Goal: Task Accomplishment & Management: Use online tool/utility

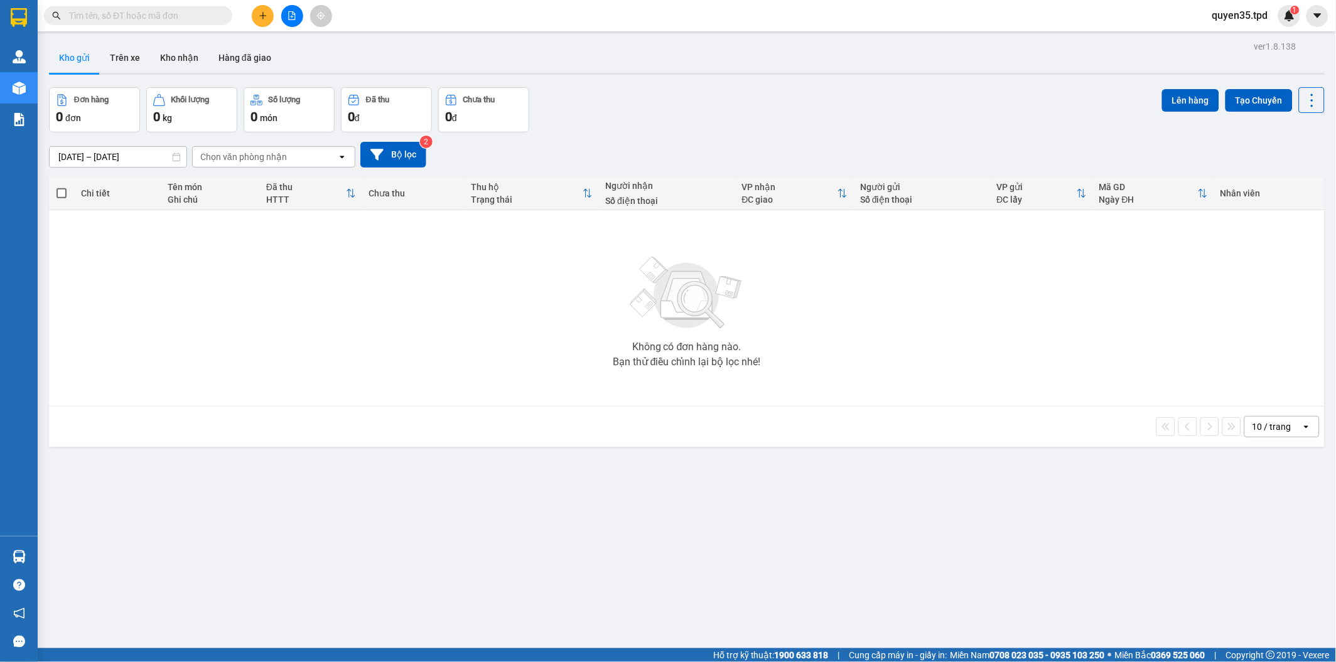
click at [14, 557] on img at bounding box center [19, 557] width 13 height 13
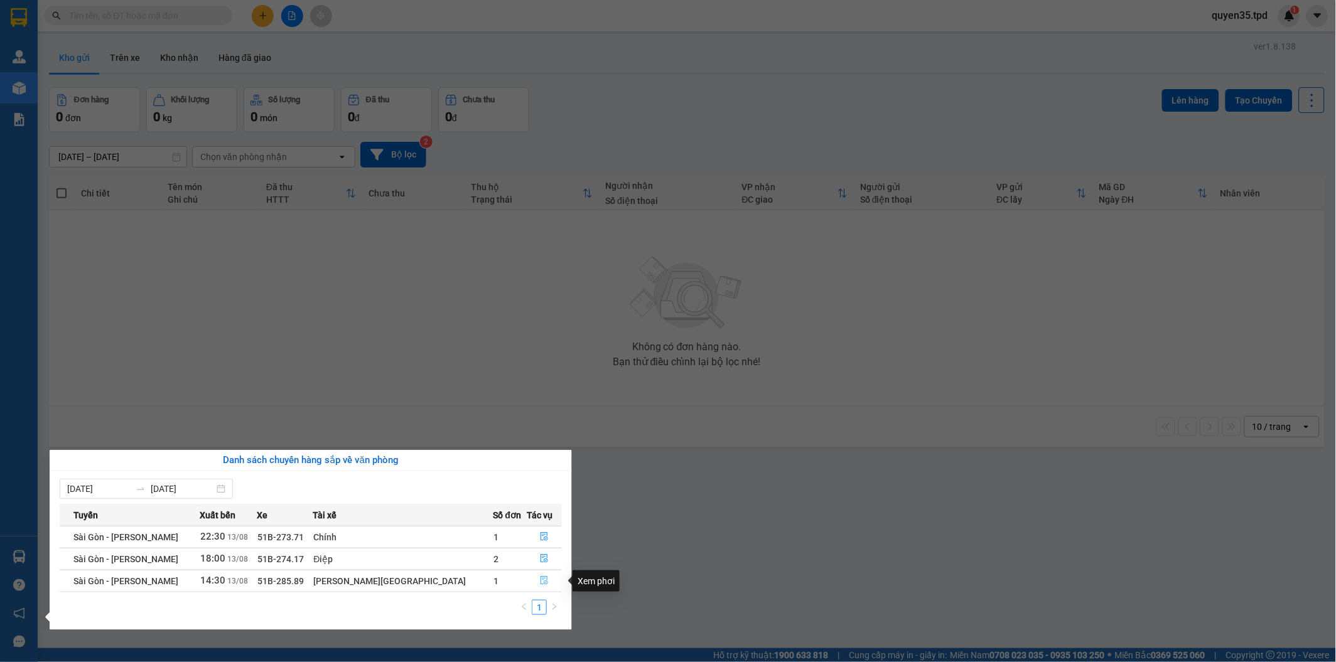
click at [538, 574] on button "button" at bounding box center [544, 581] width 34 height 20
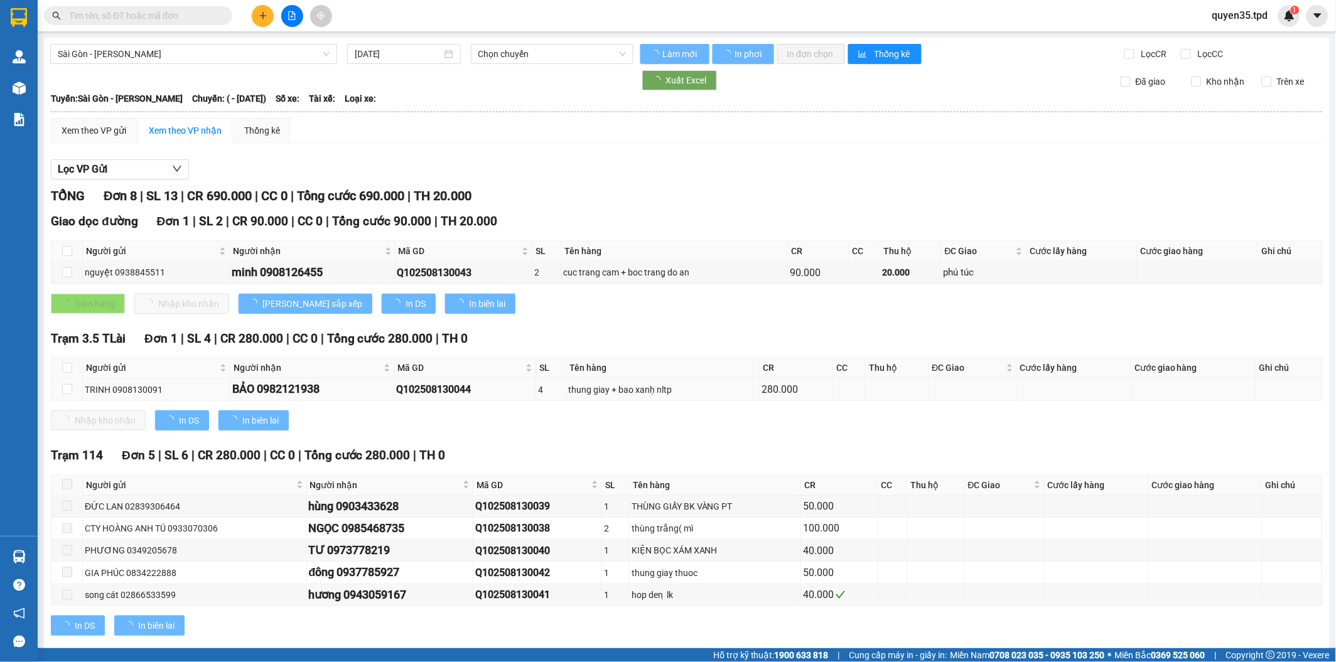
type input "13/08/2025"
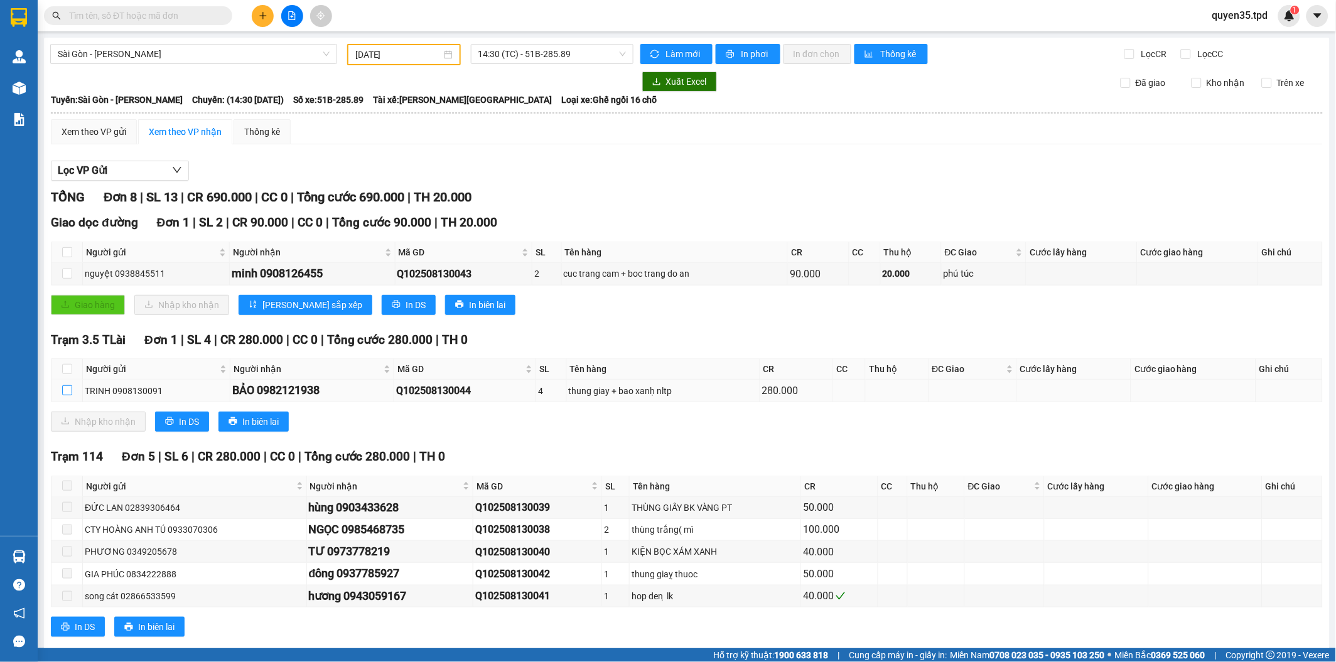
click at [65, 390] on input "checkbox" at bounding box center [67, 390] width 10 height 10
checkbox input "true"
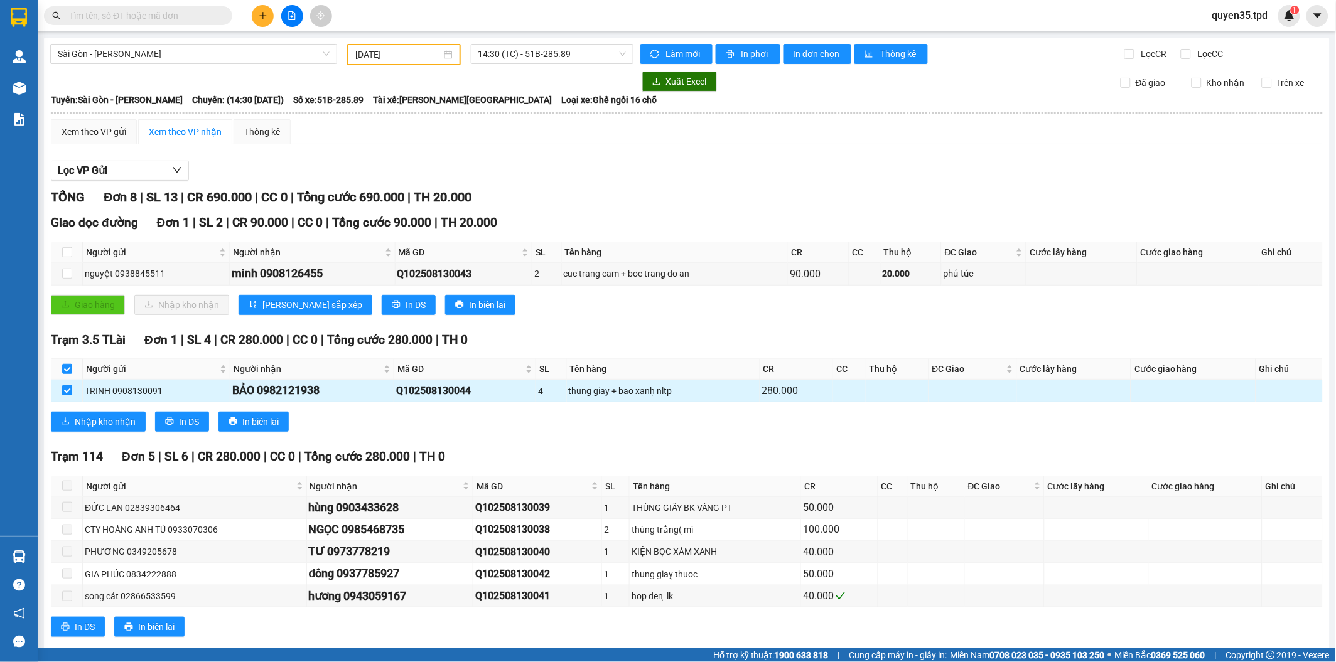
checkbox input "true"
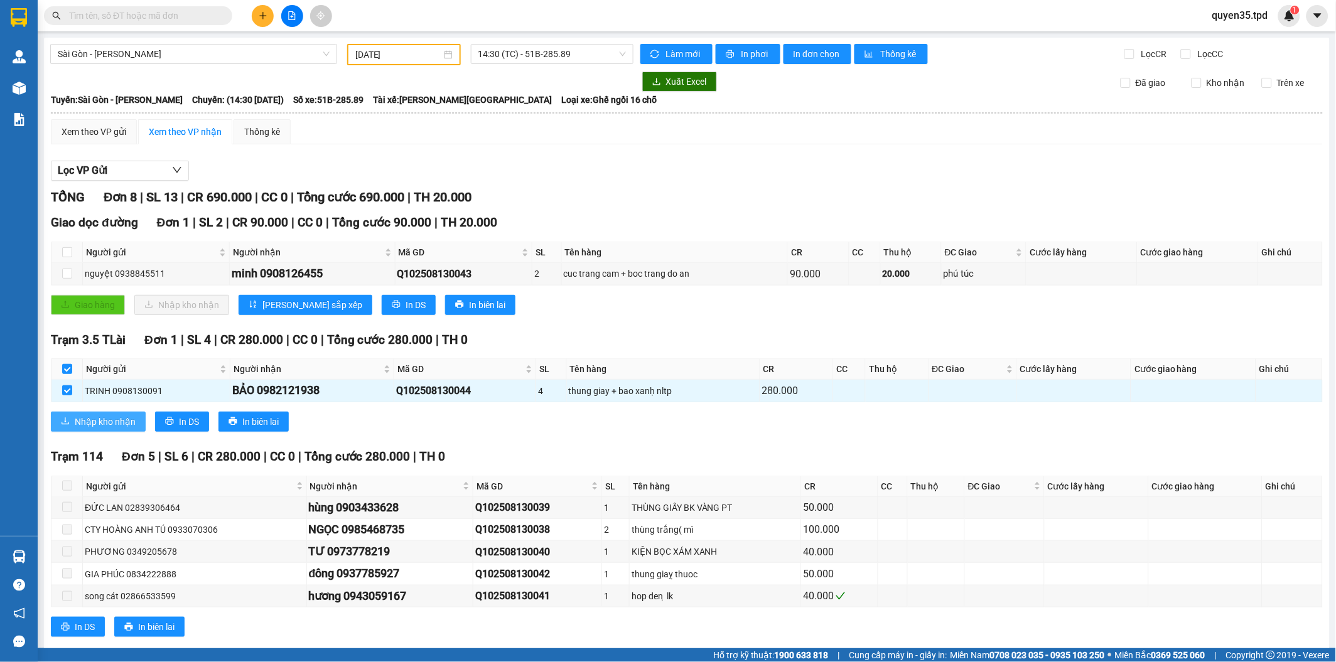
click at [127, 425] on span "Nhập kho nhận" at bounding box center [105, 422] width 61 height 14
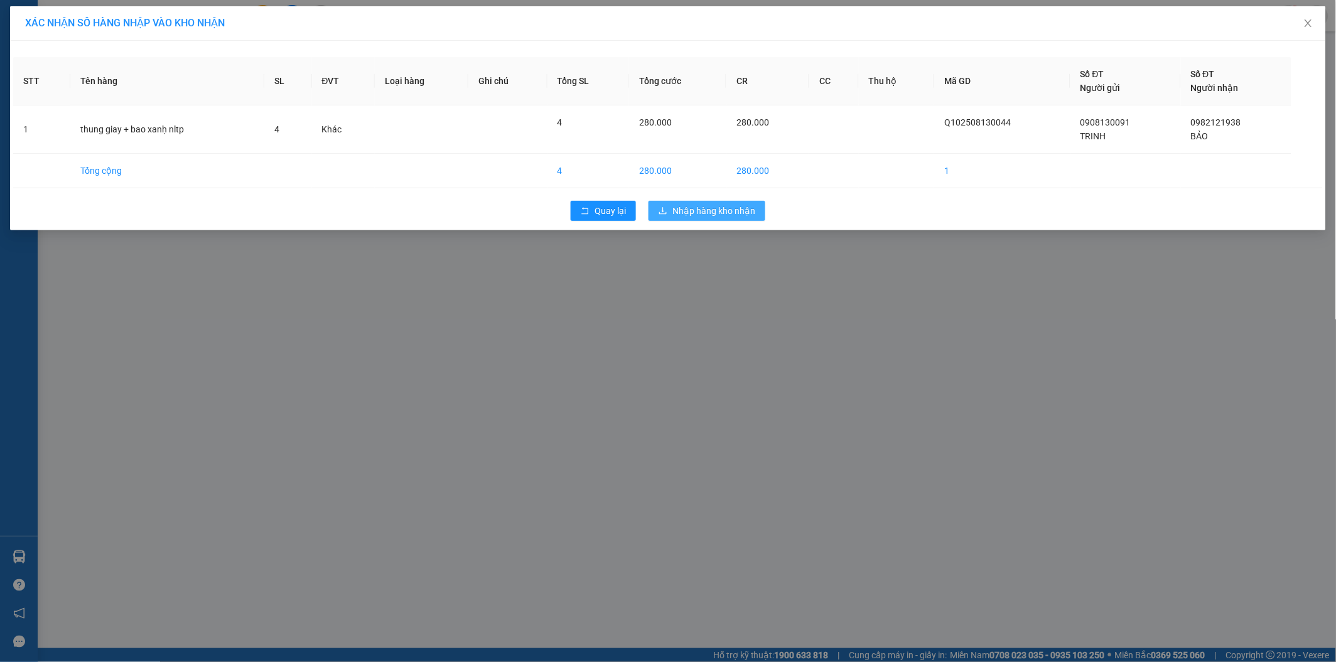
click at [748, 216] on span "Nhập hàng kho nhận" at bounding box center [713, 211] width 83 height 14
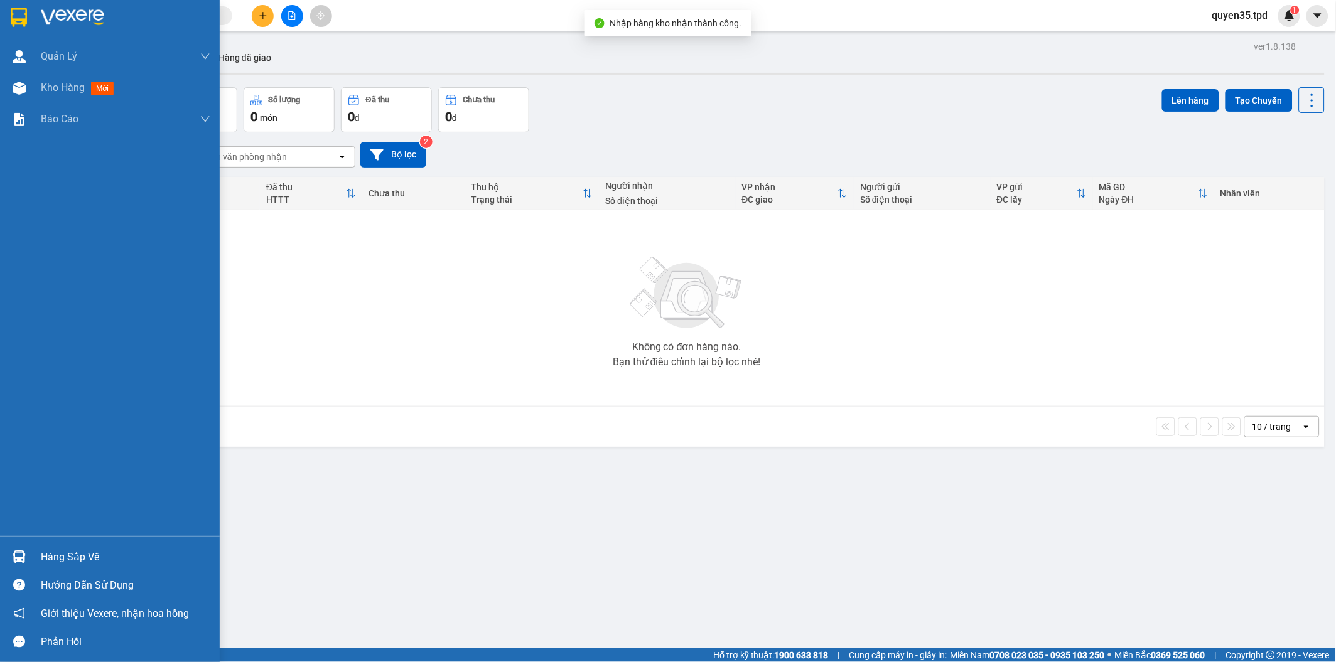
click at [26, 561] on div at bounding box center [19, 557] width 22 height 22
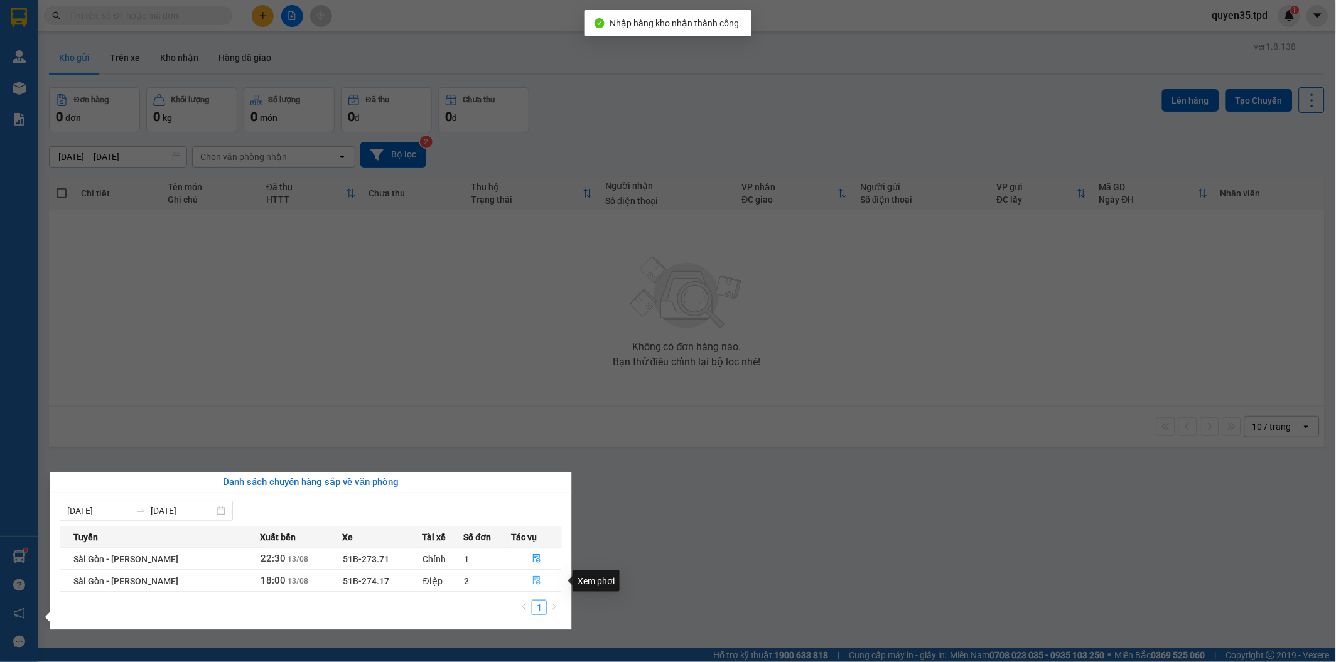
click at [536, 583] on icon "file-done" at bounding box center [536, 580] width 9 height 9
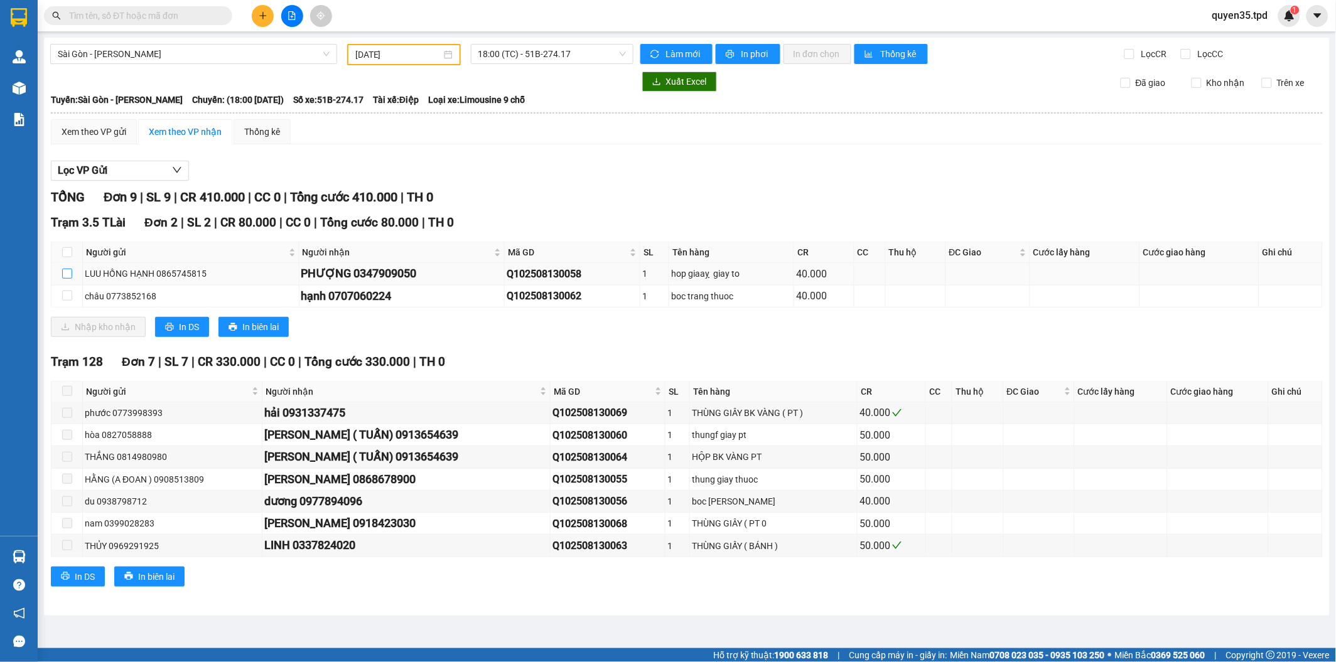
click at [72, 272] on input "checkbox" at bounding box center [67, 274] width 10 height 10
checkbox input "true"
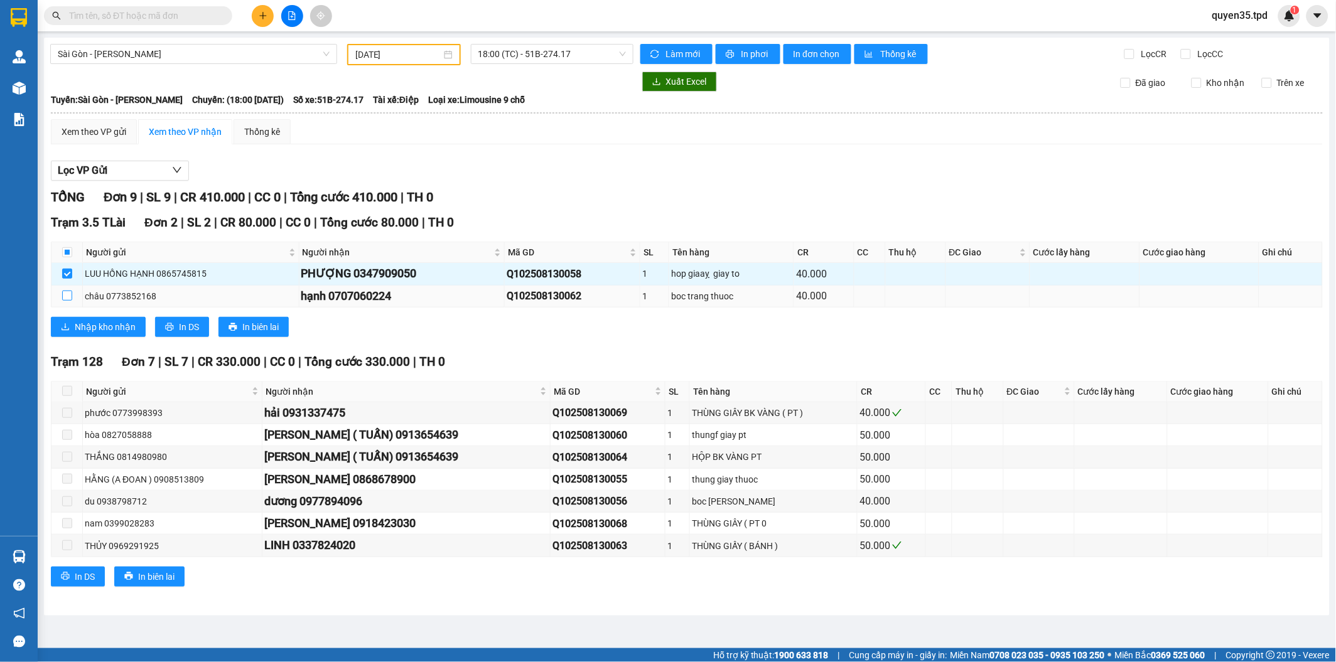
click at [70, 294] on input "checkbox" at bounding box center [67, 296] width 10 height 10
checkbox input "true"
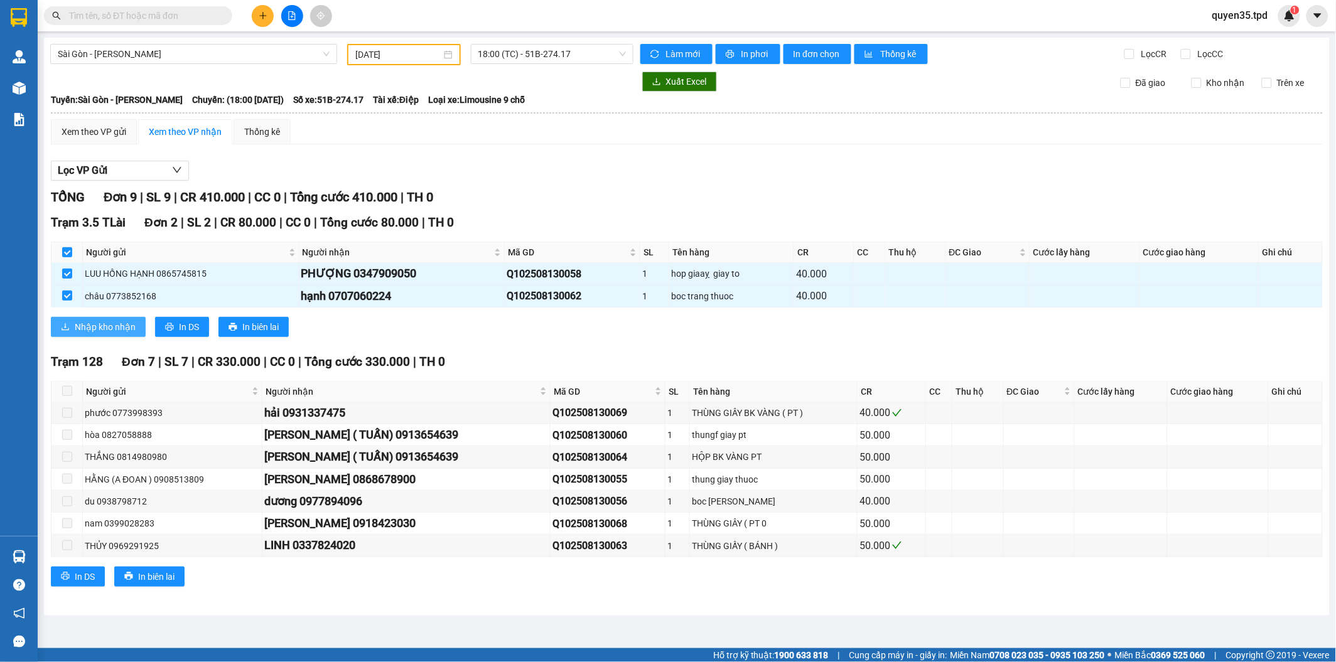
click at [85, 333] on button "Nhập kho nhận" at bounding box center [98, 327] width 95 height 20
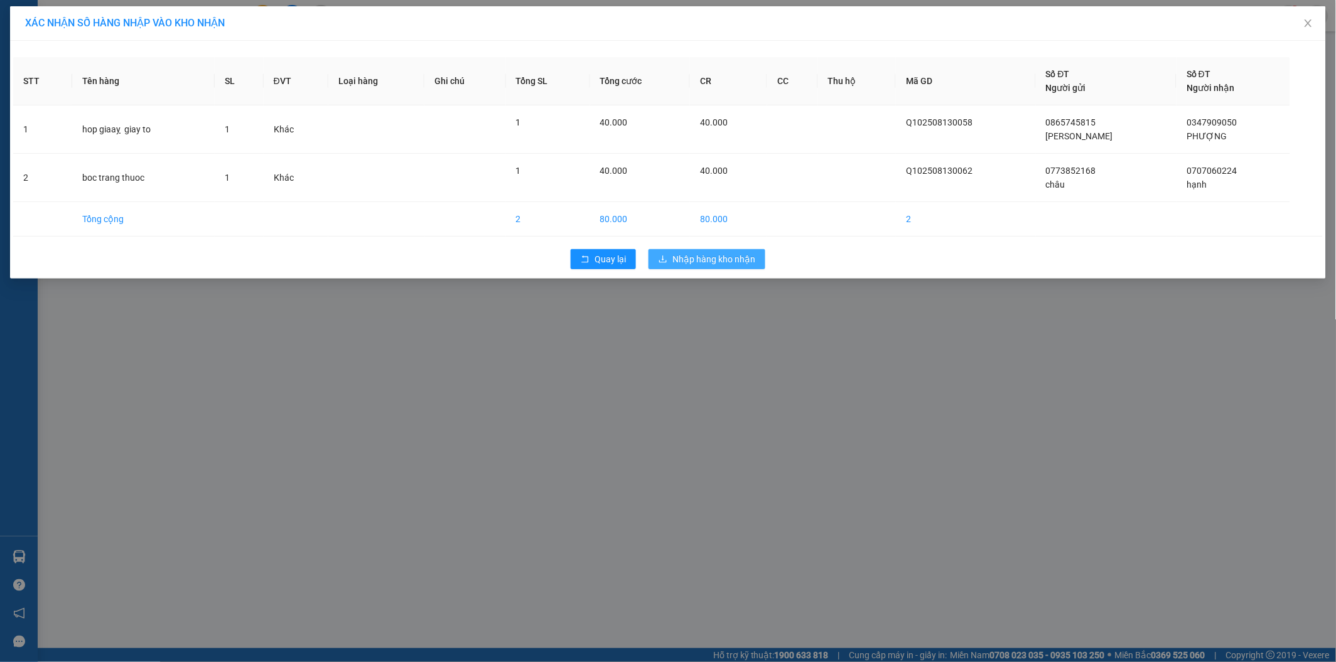
click at [682, 255] on span "Nhập hàng kho nhận" at bounding box center [713, 259] width 83 height 14
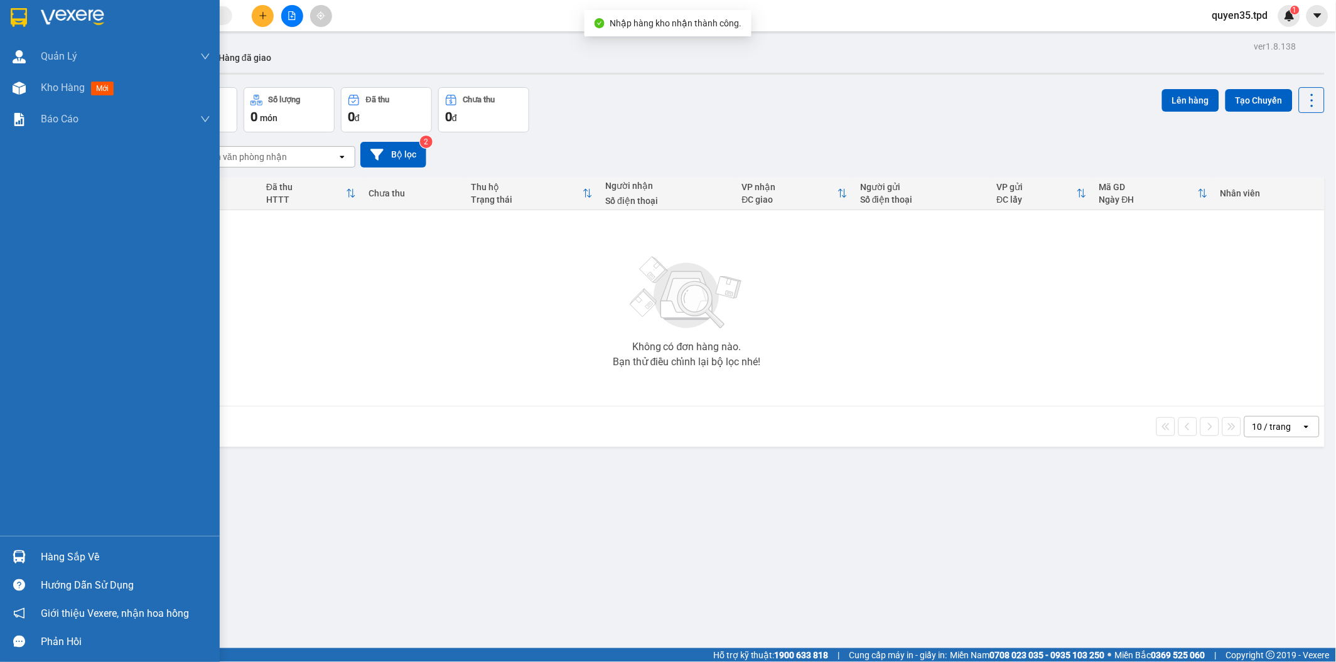
click at [13, 559] on img at bounding box center [19, 557] width 13 height 13
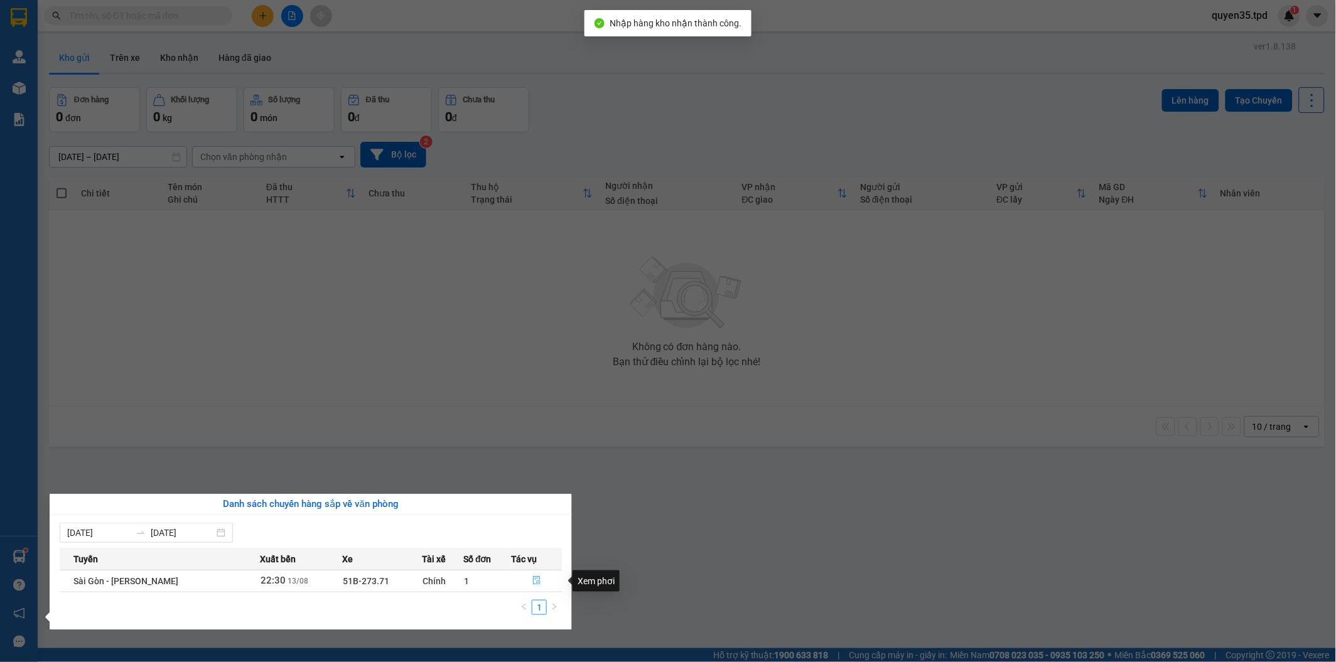
click at [532, 581] on icon "file-done" at bounding box center [536, 580] width 9 height 9
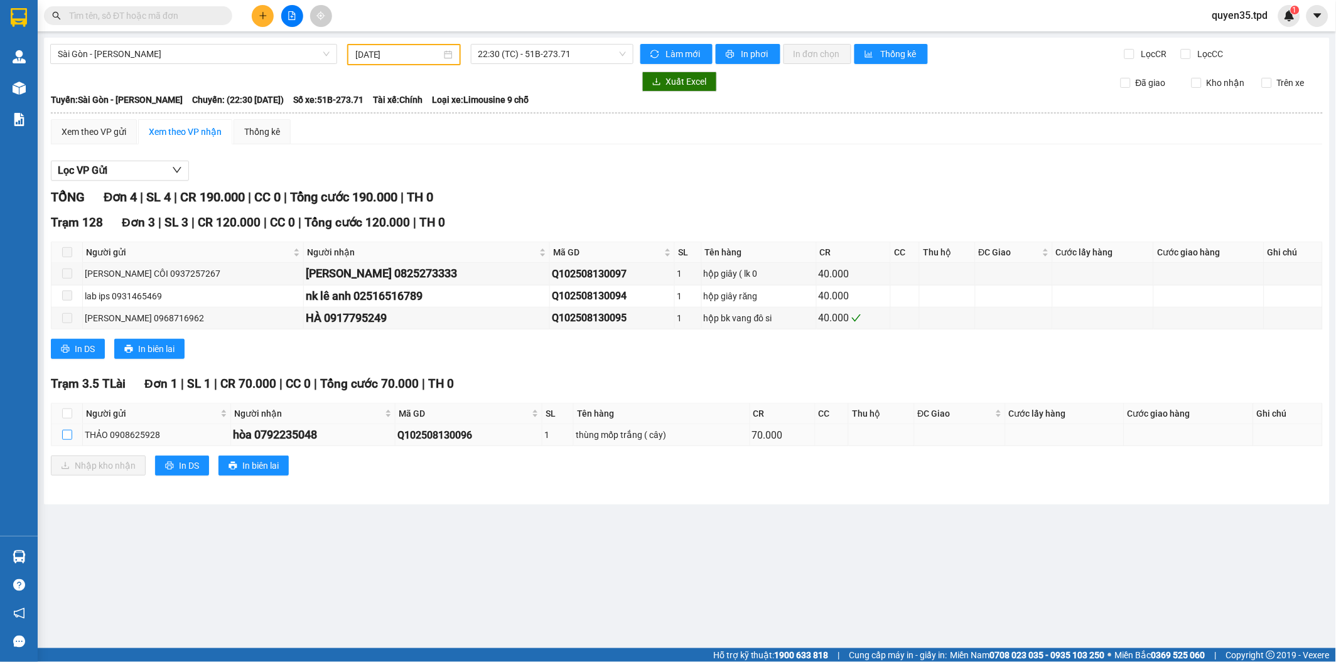
click at [64, 434] on input "checkbox" at bounding box center [67, 435] width 10 height 10
checkbox input "true"
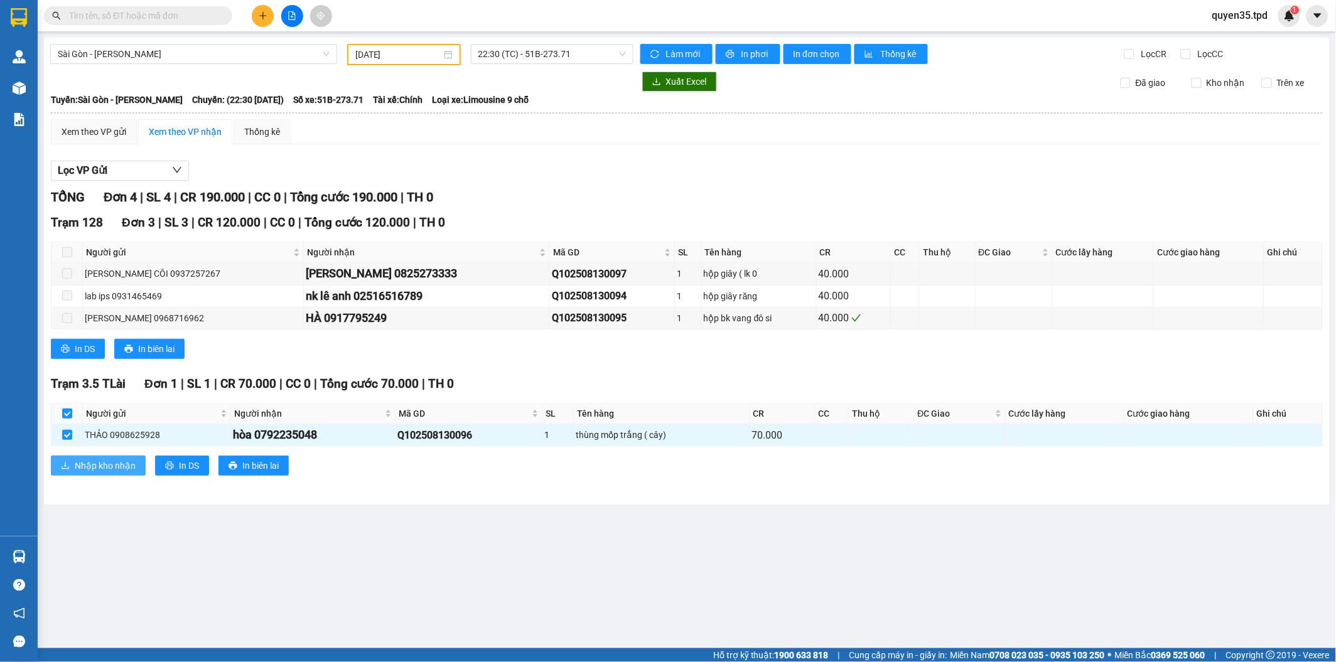
click at [65, 462] on icon "download" at bounding box center [66, 465] width 8 height 7
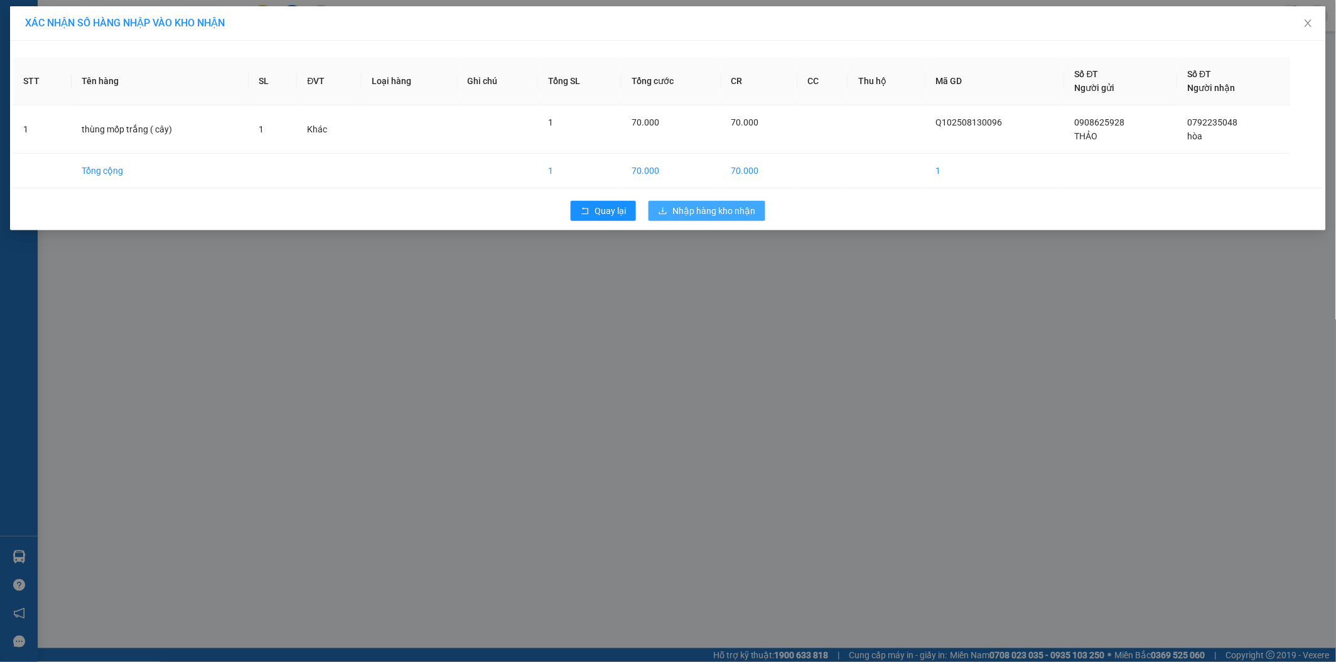
click at [682, 208] on span "Nhập hàng kho nhận" at bounding box center [713, 211] width 83 height 14
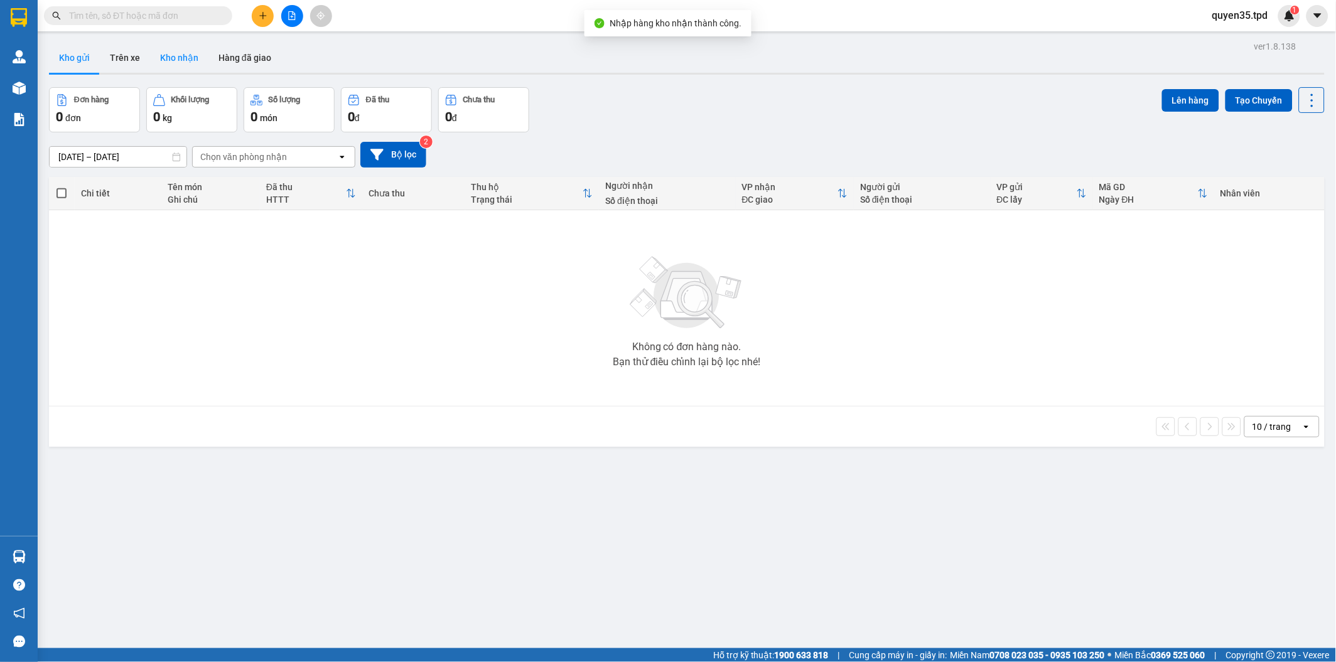
click at [176, 60] on button "Kho nhận" at bounding box center [179, 58] width 58 height 30
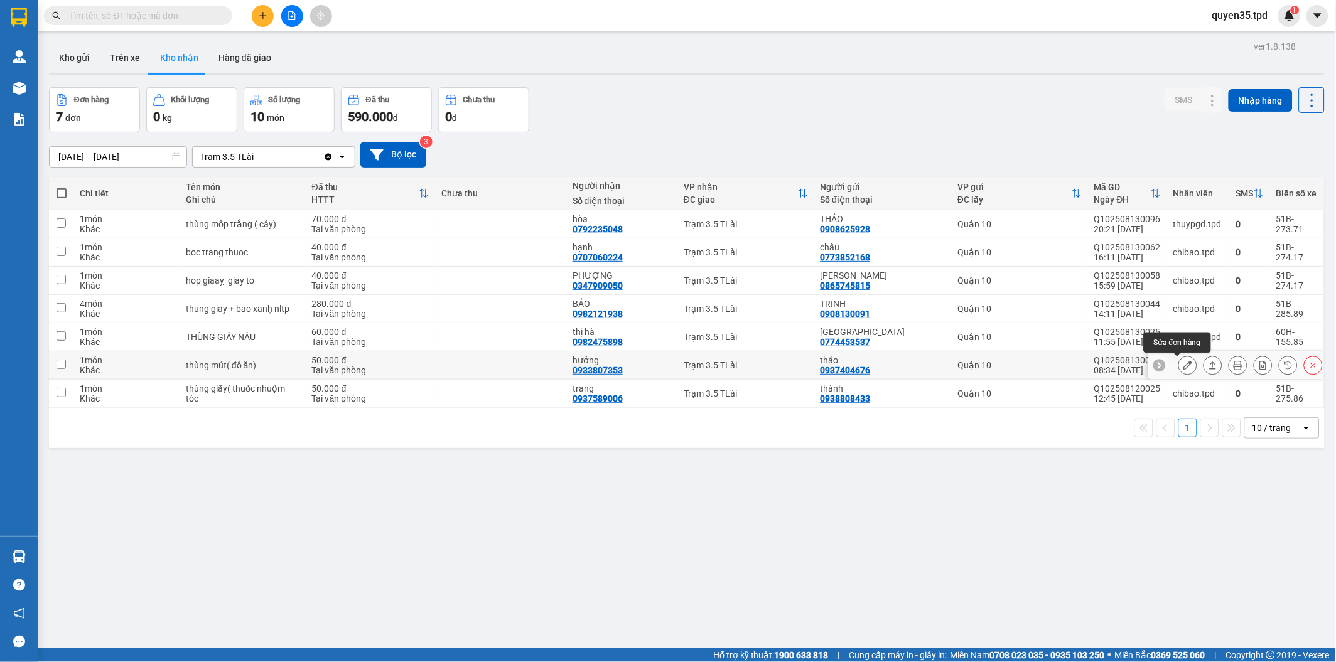
click at [1183, 367] on icon at bounding box center [1187, 365] width 9 height 9
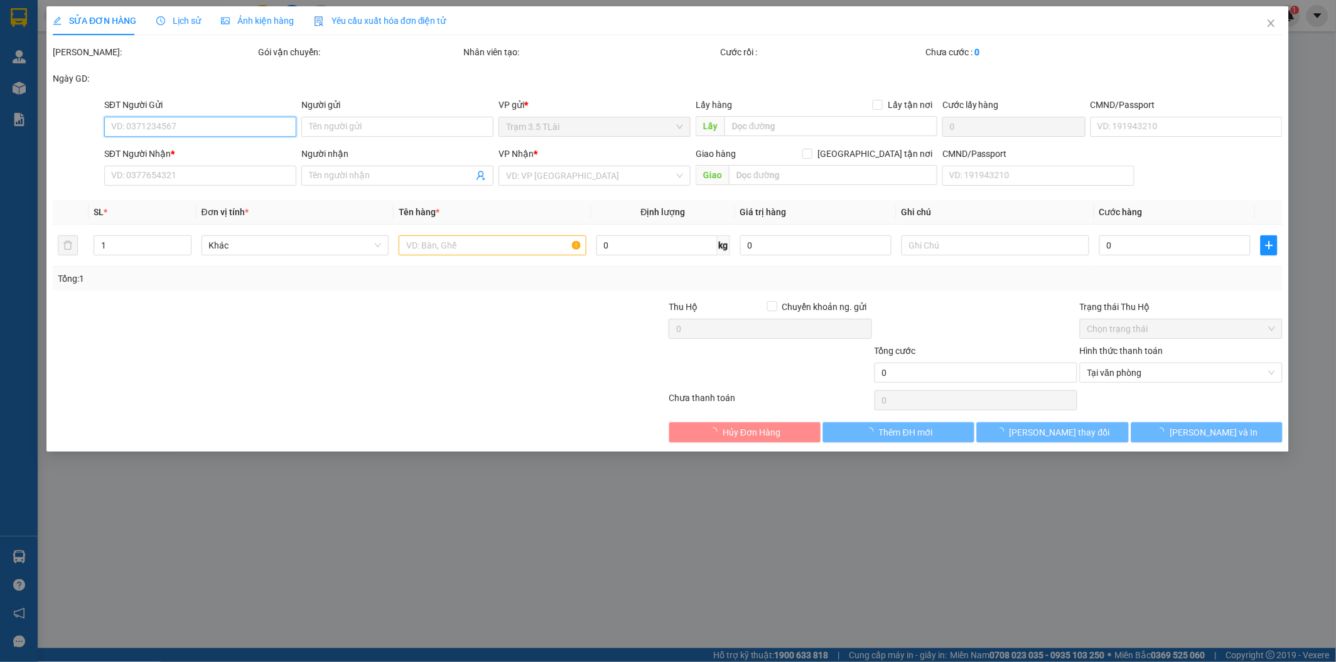
type input "0937404676"
type input "thảo"
type input "075187008822"
type input "0933807353"
type input "hưởng"
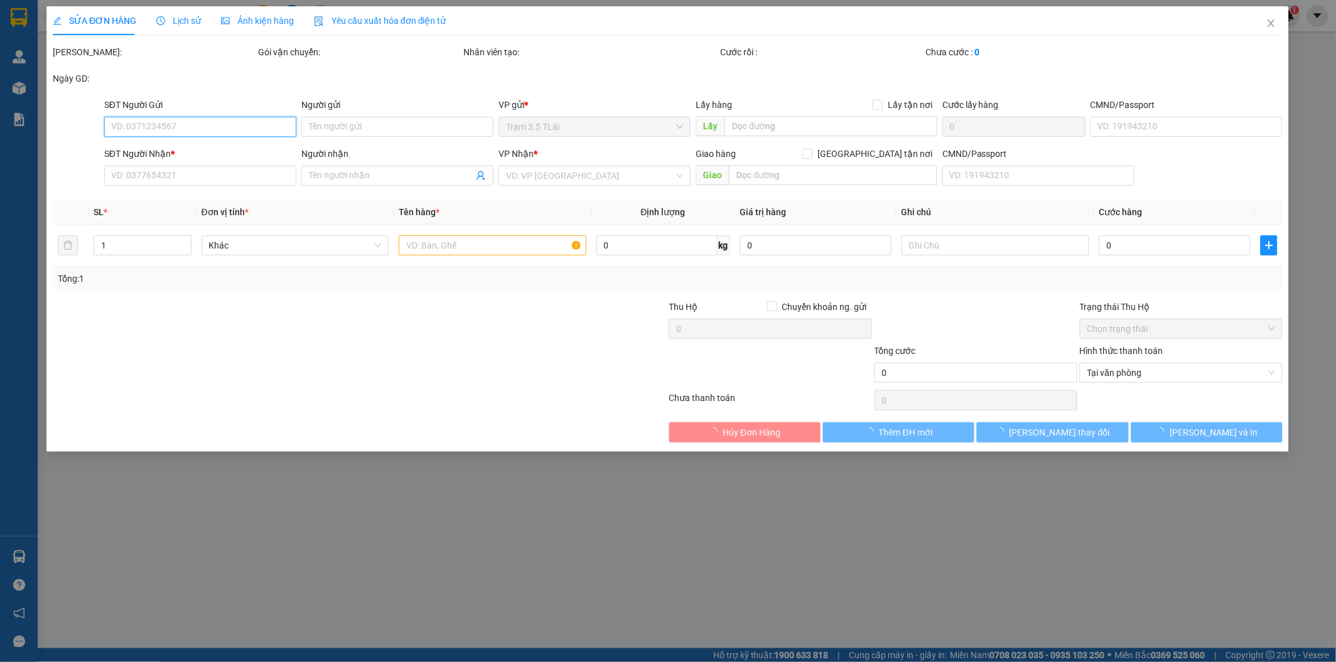
type input "50.000"
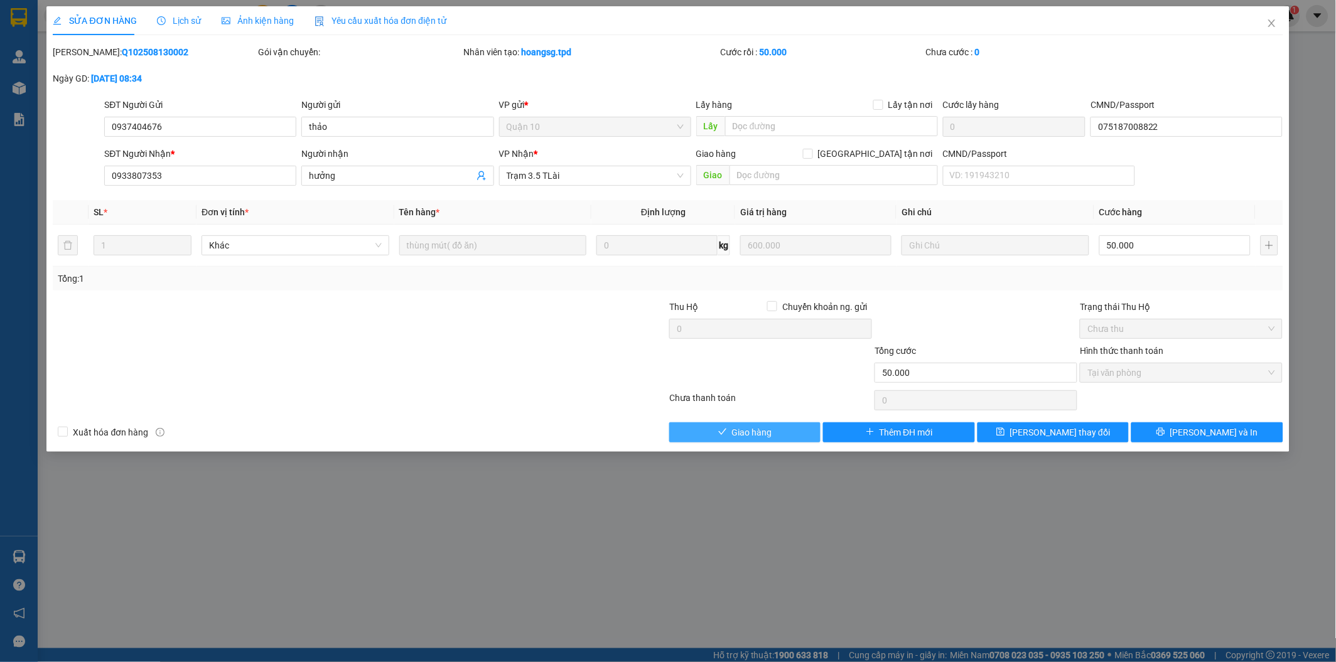
click at [739, 431] on span "Giao hàng" at bounding box center [752, 433] width 40 height 14
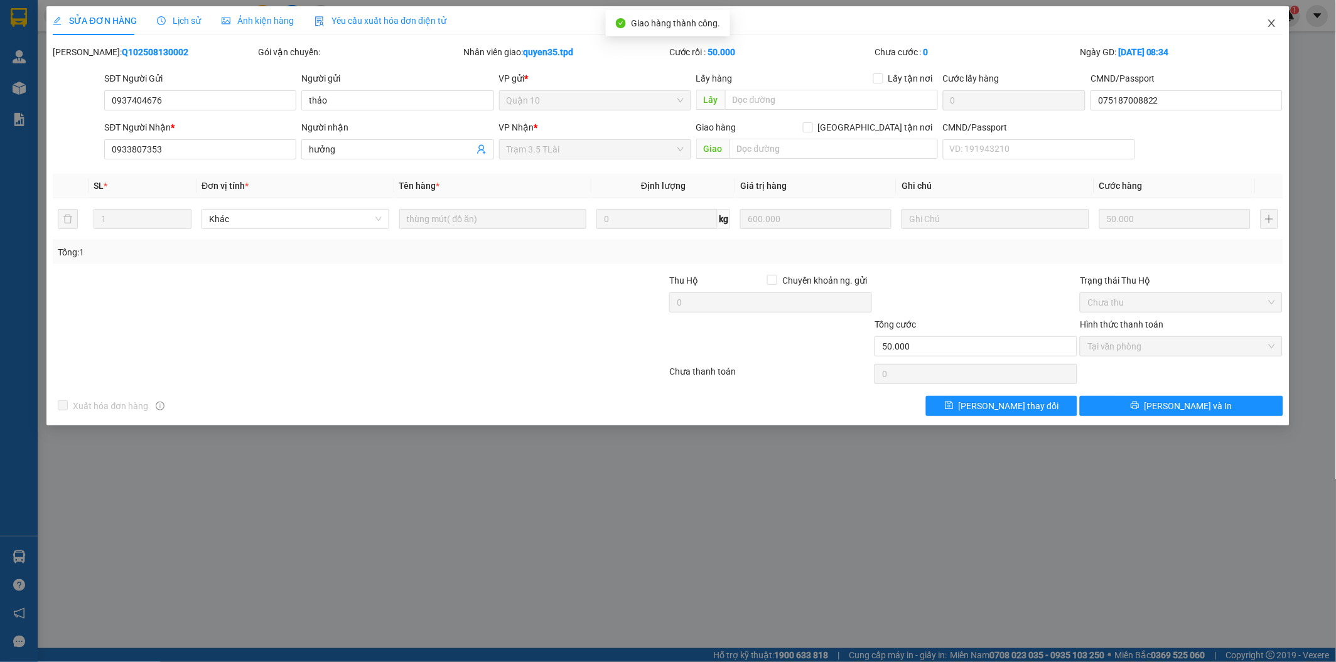
click at [1265, 19] on span "Close" at bounding box center [1271, 23] width 35 height 35
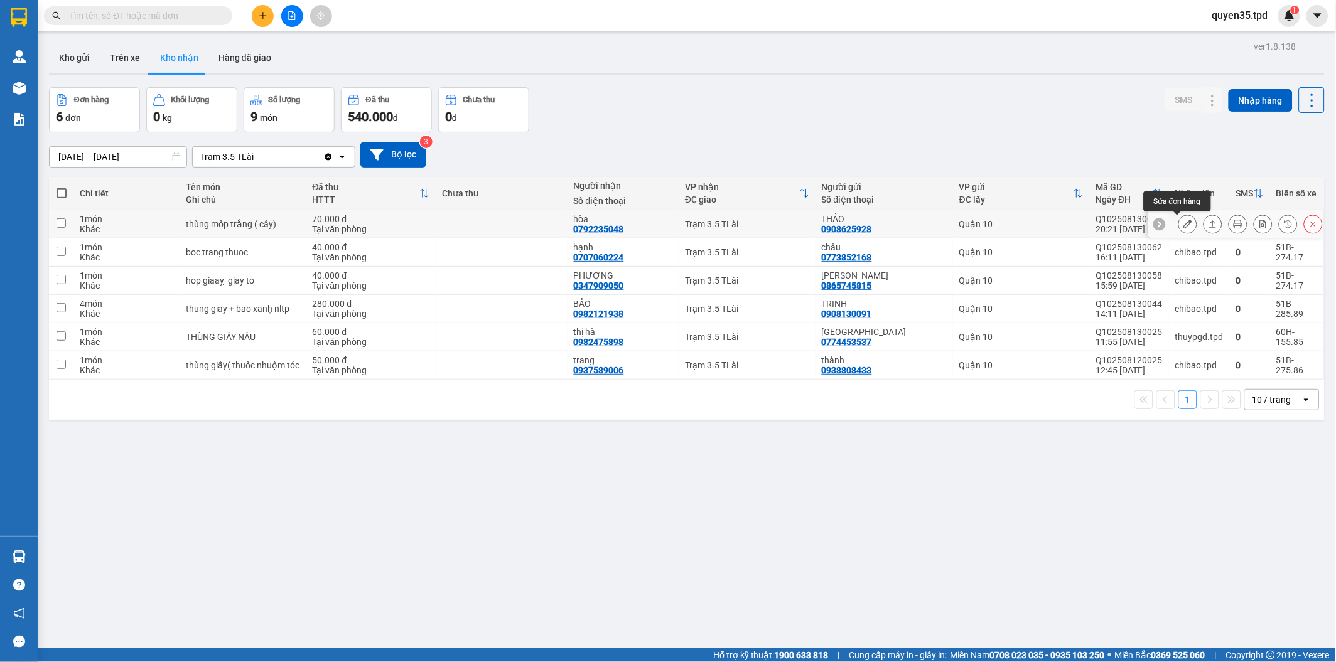
click at [1183, 225] on icon at bounding box center [1187, 224] width 9 height 9
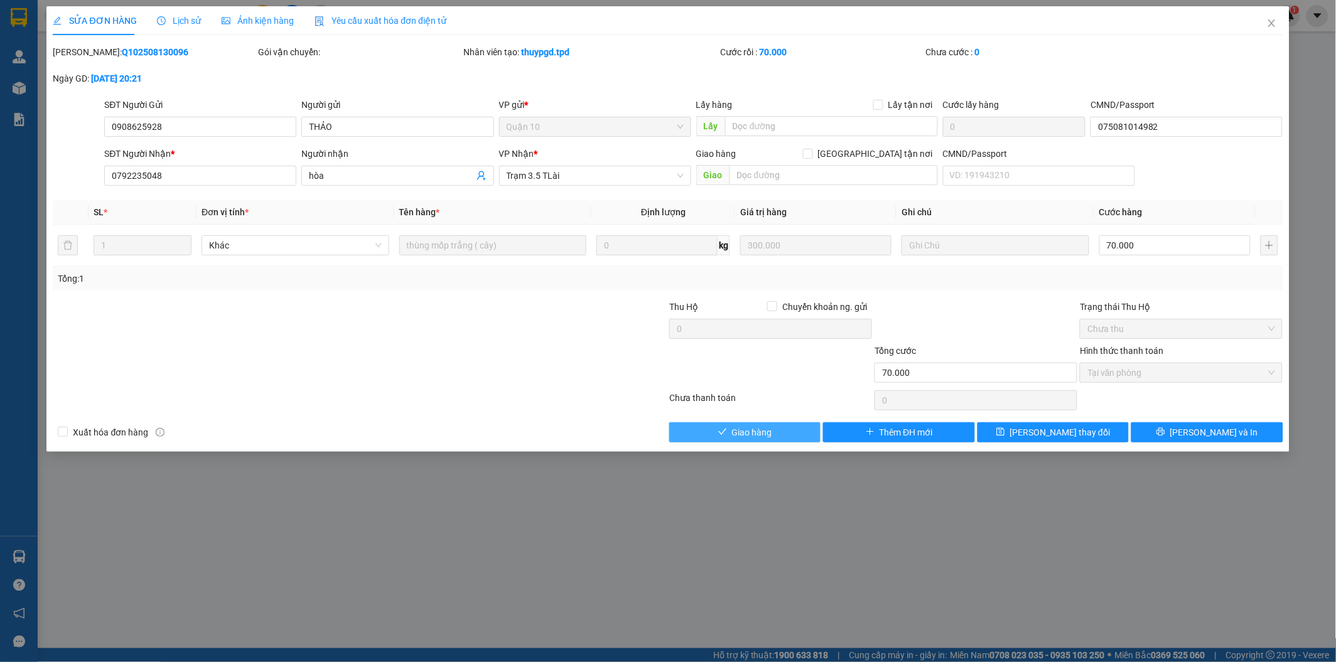
click at [769, 431] on span "Giao hàng" at bounding box center [752, 433] width 40 height 14
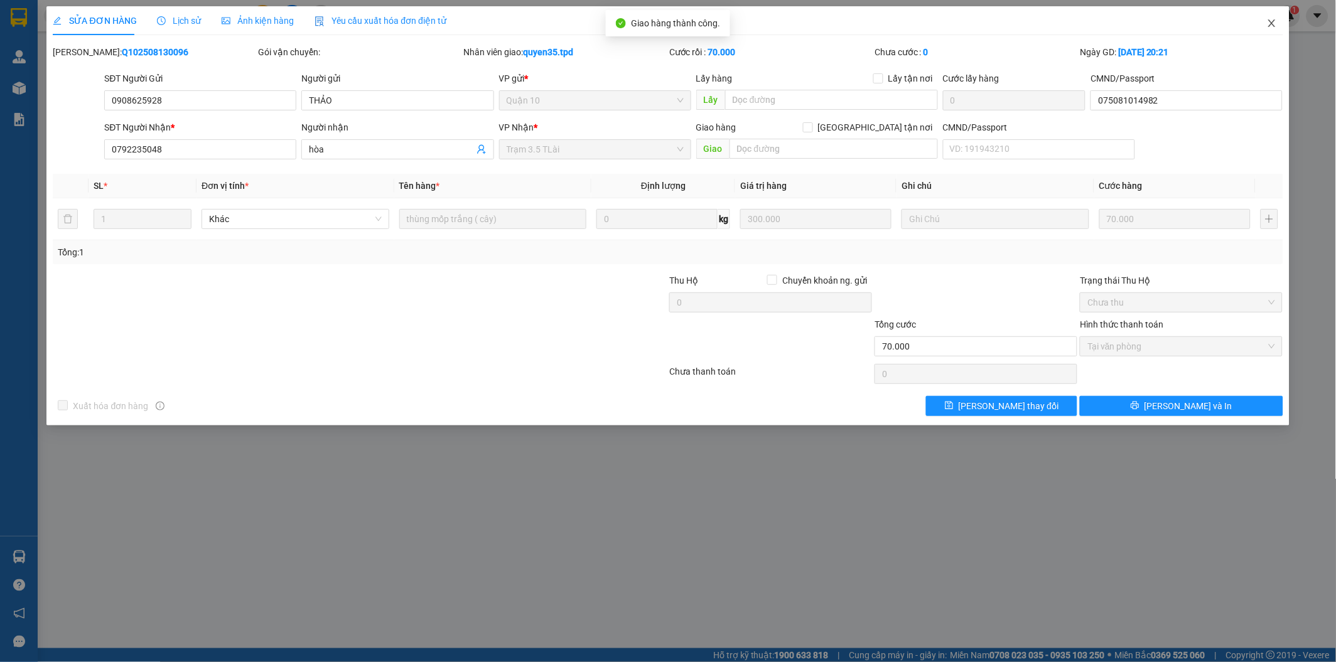
click at [1270, 20] on icon "close" at bounding box center [1272, 23] width 10 height 10
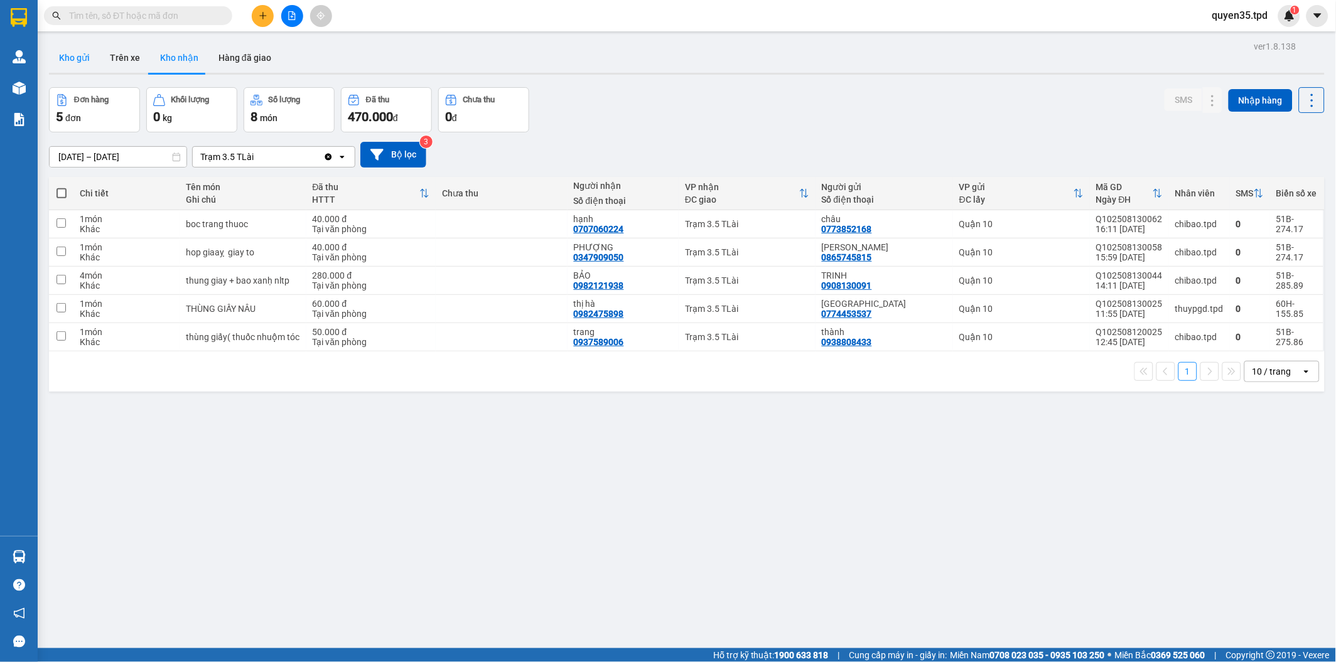
click at [76, 61] on button "Kho gửi" at bounding box center [74, 58] width 51 height 30
